Goal: Task Accomplishment & Management: Use online tool/utility

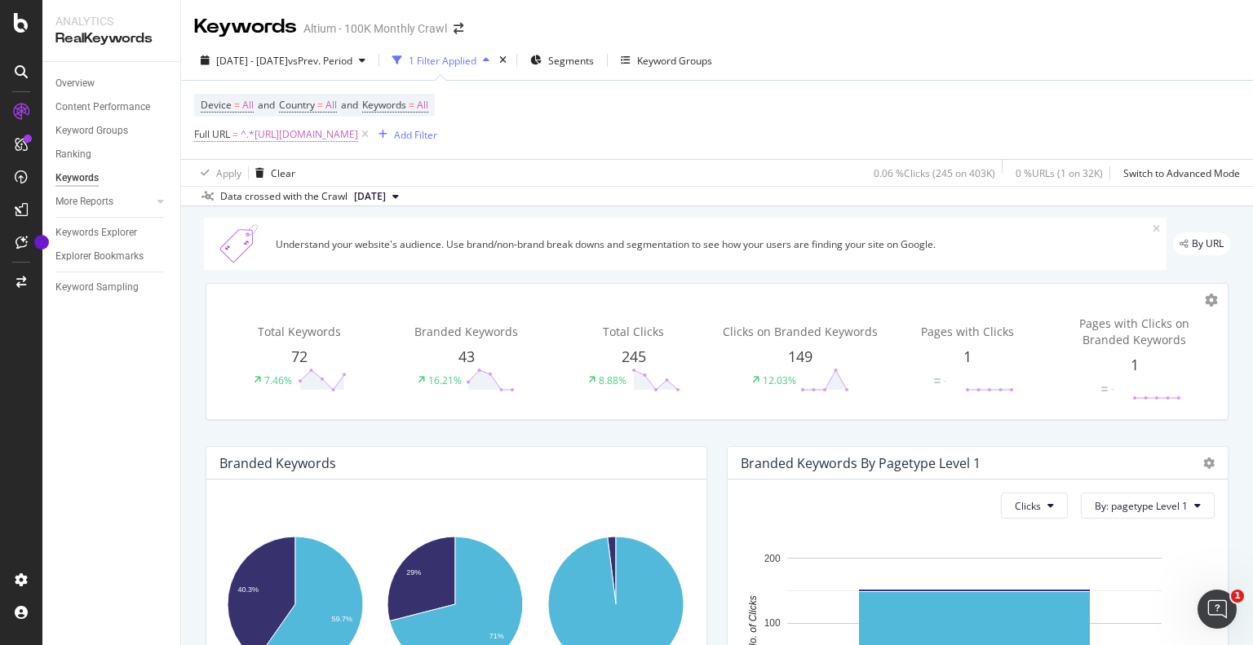
click at [358, 136] on span "^.*[URL][DOMAIN_NAME]" at bounding box center [299, 134] width 117 height 23
click at [346, 207] on input "[URL][DOMAIN_NAME]" at bounding box center [286, 202] width 154 height 26
paste input "go-from-maker-to-pro"
type input "[URL][DOMAIN_NAME]"
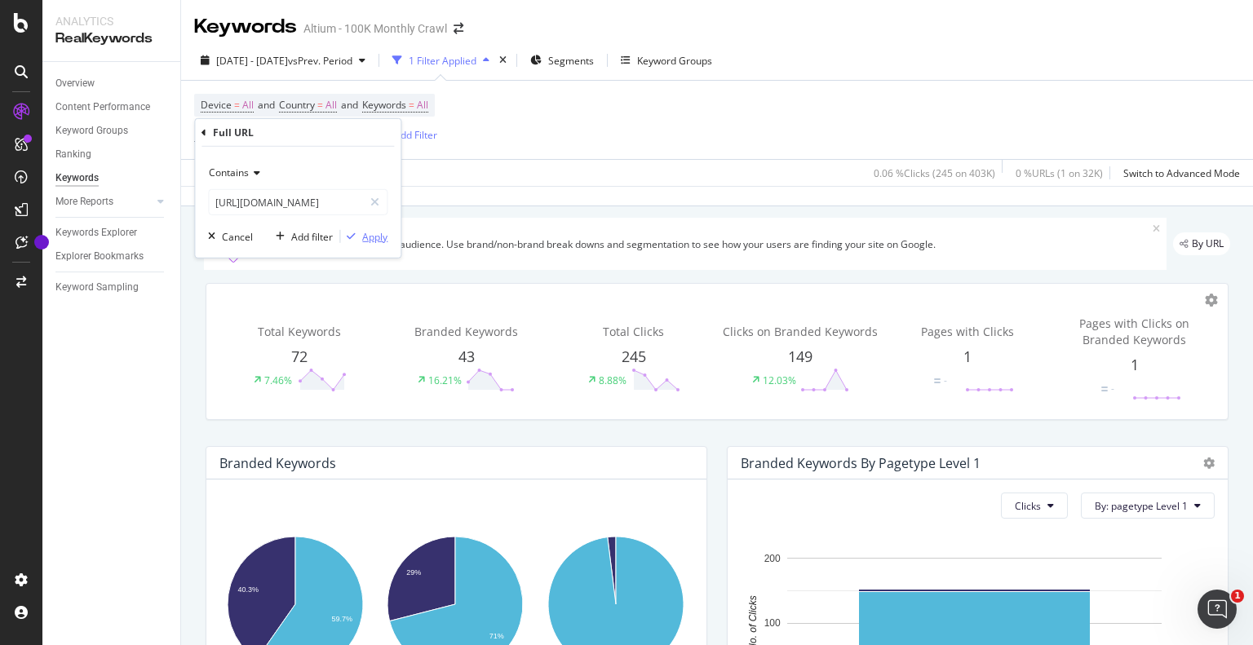
click at [365, 231] on div "Apply" at bounding box center [374, 236] width 25 height 14
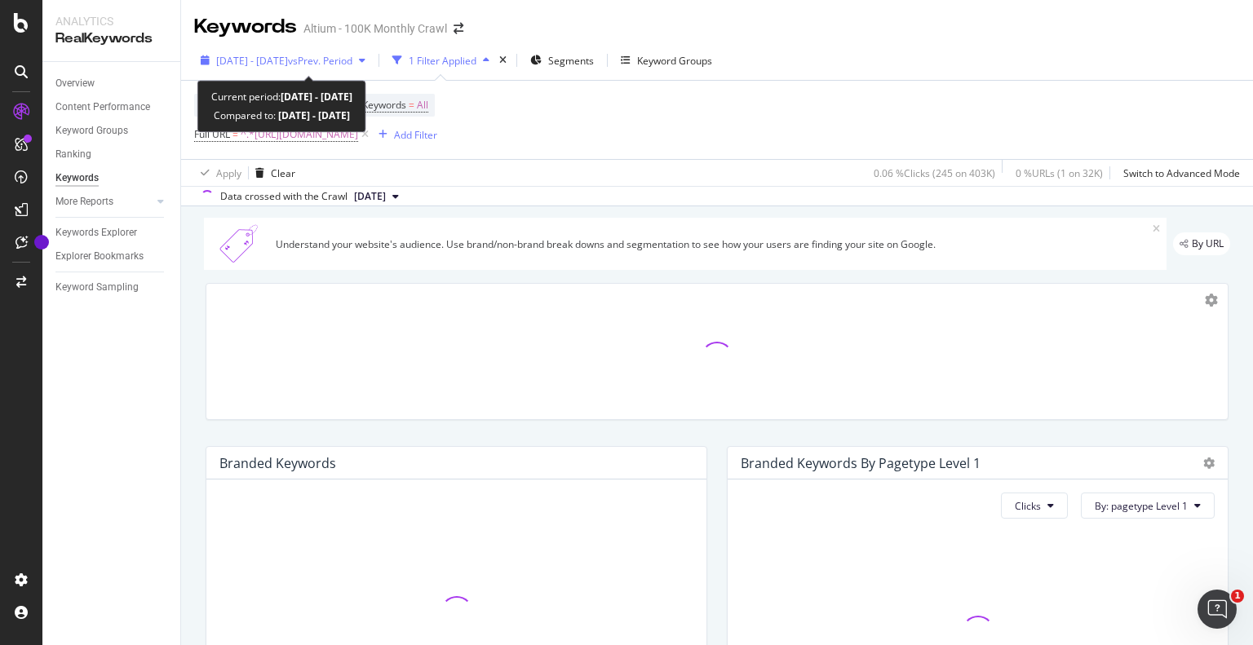
click at [352, 64] on span "vs Prev. Period" at bounding box center [320, 61] width 64 height 14
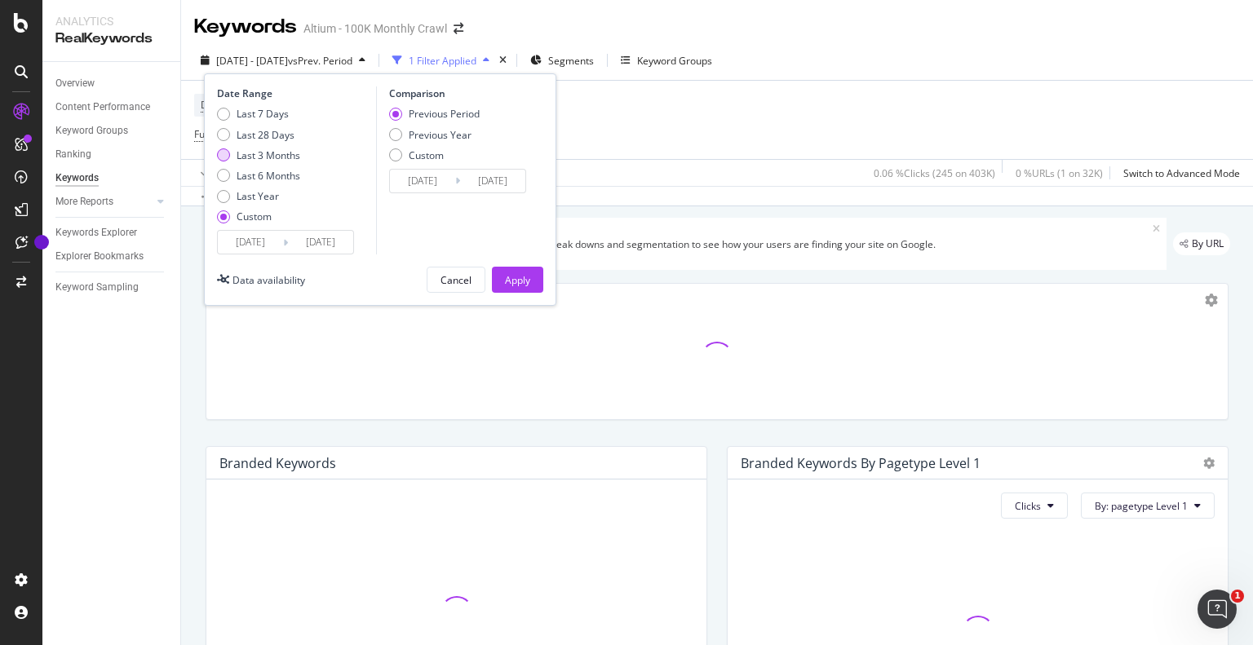
click at [276, 156] on div "Last 3 Months" at bounding box center [269, 155] width 64 height 14
type input "[DATE]"
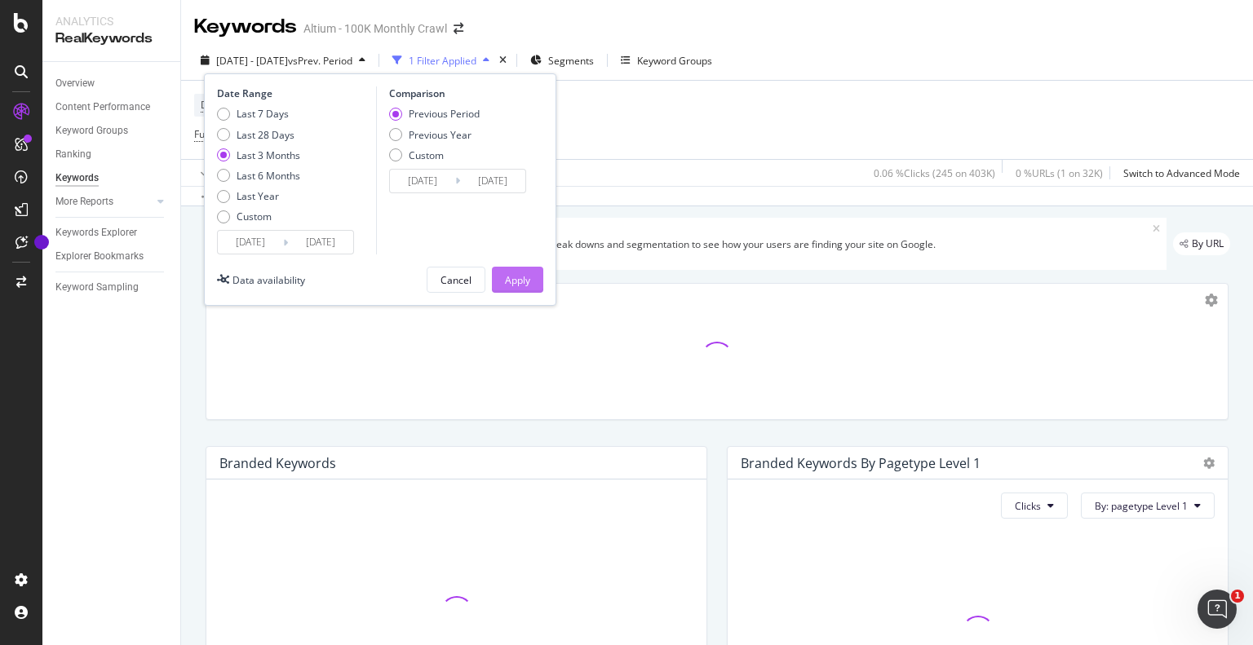
click at [522, 275] on div "Apply" at bounding box center [517, 280] width 25 height 14
